Goal: Task Accomplishment & Management: Manage account settings

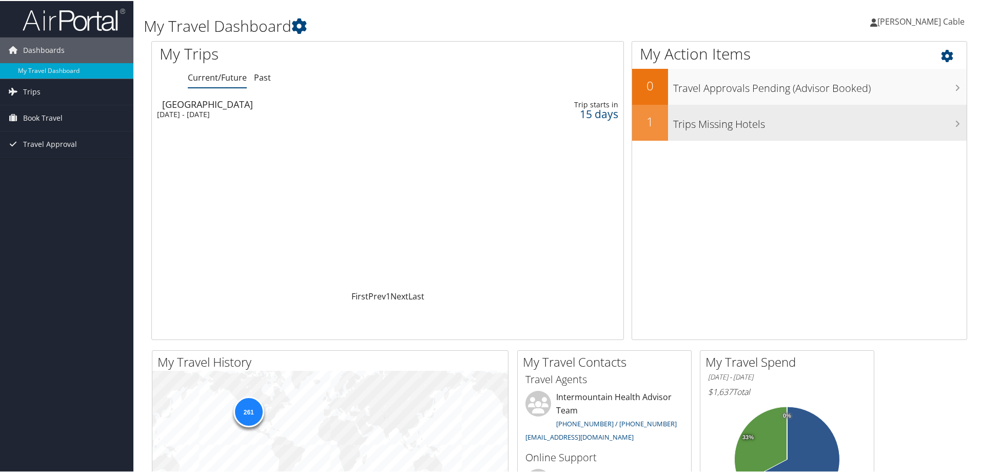
click at [753, 123] on h3 "Trips Missing Hotels" at bounding box center [820, 121] width 294 height 20
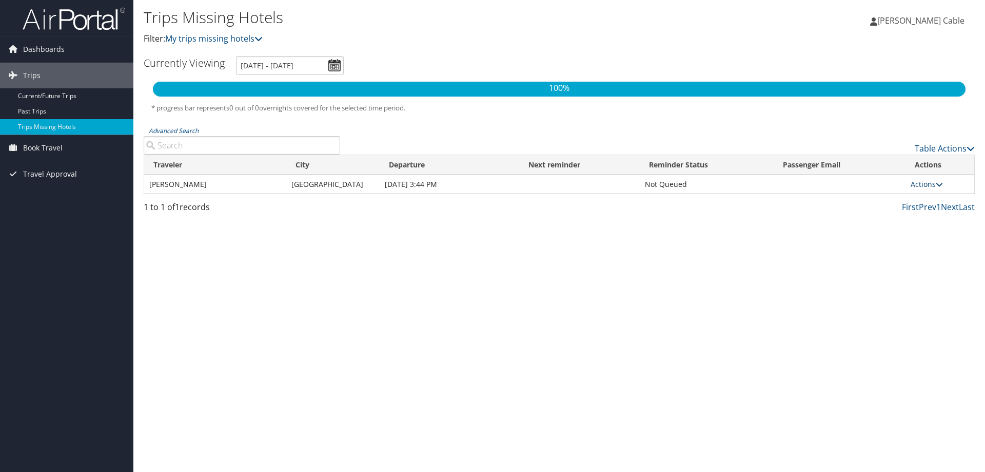
click at [936, 186] on icon at bounding box center [939, 184] width 7 height 7
click at [909, 216] on link "View Itinerary" at bounding box center [903, 216] width 71 height 17
click at [52, 76] on link "Trips" at bounding box center [66, 76] width 133 height 26
drag, startPoint x: 56, startPoint y: 96, endPoint x: 61, endPoint y: 103, distance: 8.0
click at [56, 96] on span "Book Travel" at bounding box center [43, 102] width 40 height 26
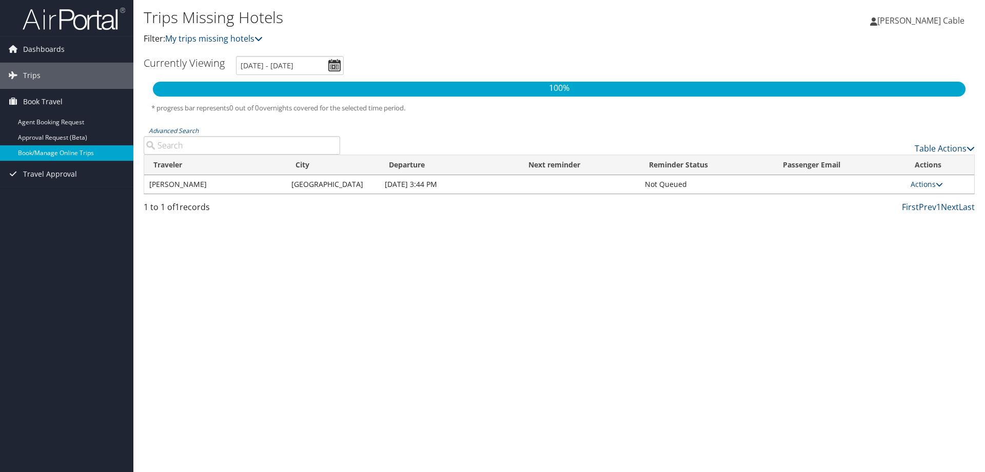
click at [79, 154] on link "Book/Manage Online Trips" at bounding box center [66, 152] width 133 height 15
click at [63, 152] on link "Book/Manage Online Trips" at bounding box center [66, 152] width 133 height 15
